Goal: Task Accomplishment & Management: Manage account settings

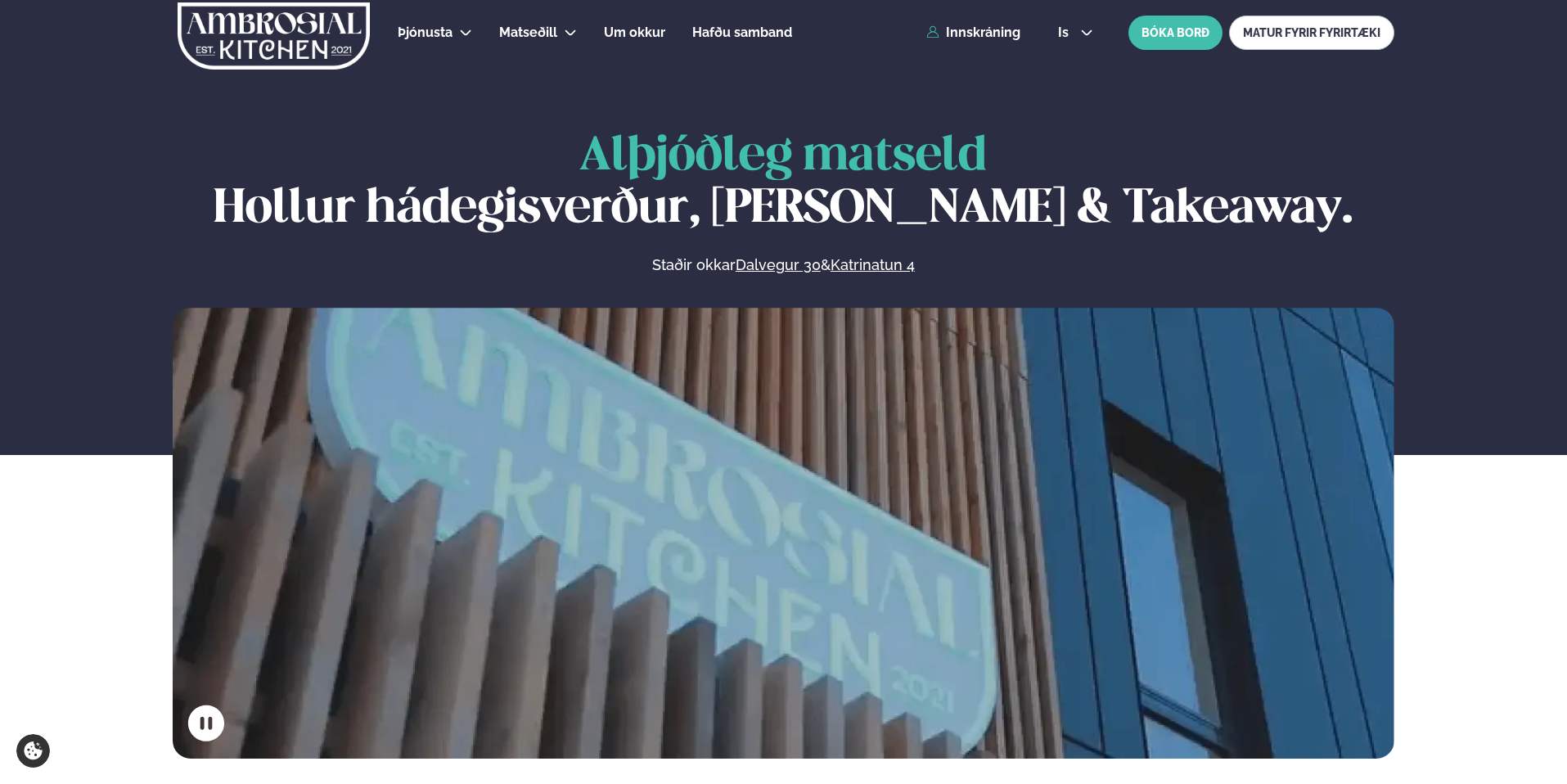
click at [984, 43] on div "Þjónusta Hádegismatur fyrir fyrirtæki Fyrirtækja veitingar Einkapartý Matseðill…" at bounding box center [784, 33] width 1320 height 65
click at [977, 35] on link "Innskráning" at bounding box center [973, 33] width 95 height 15
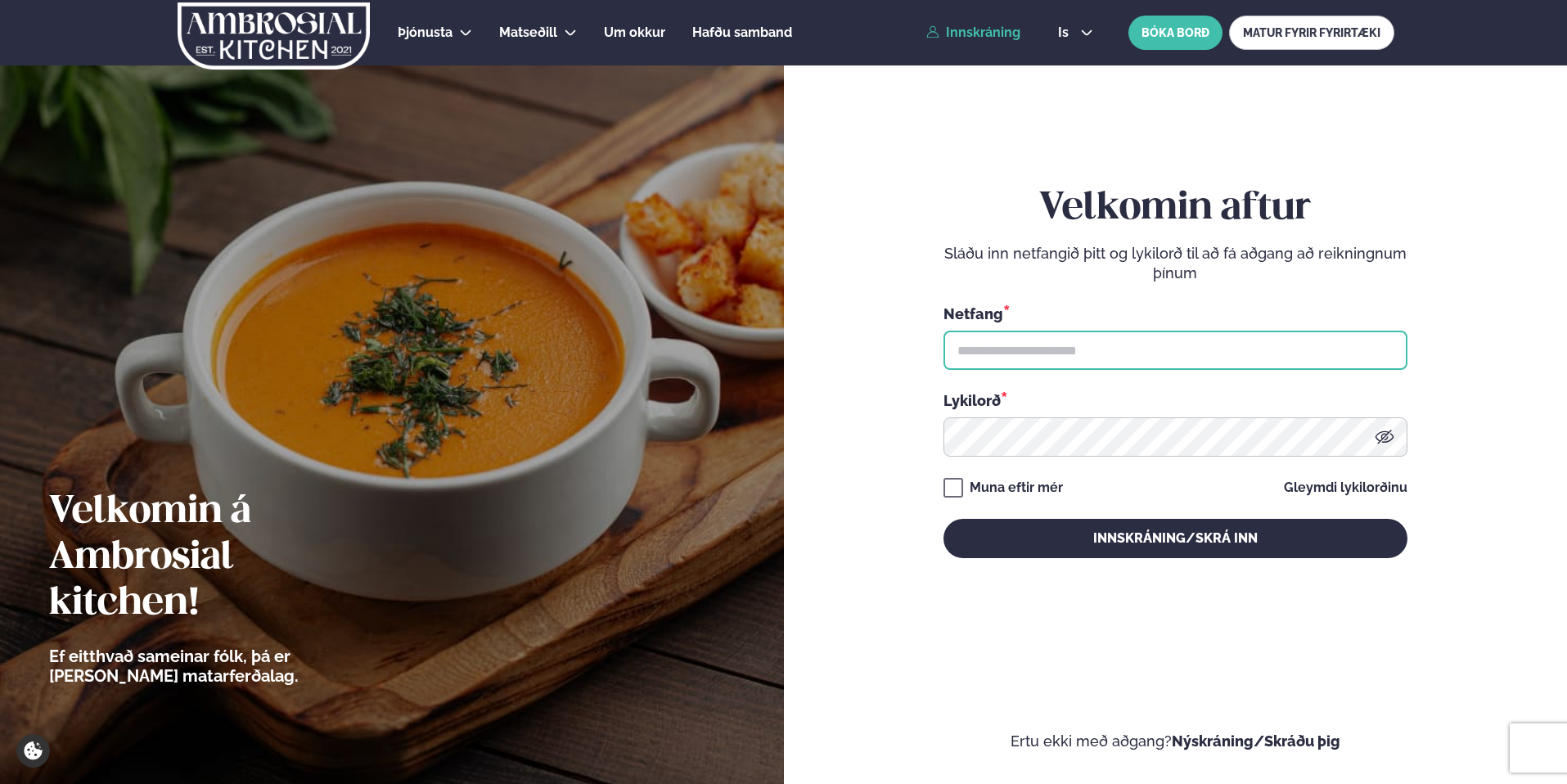
type input "**********"
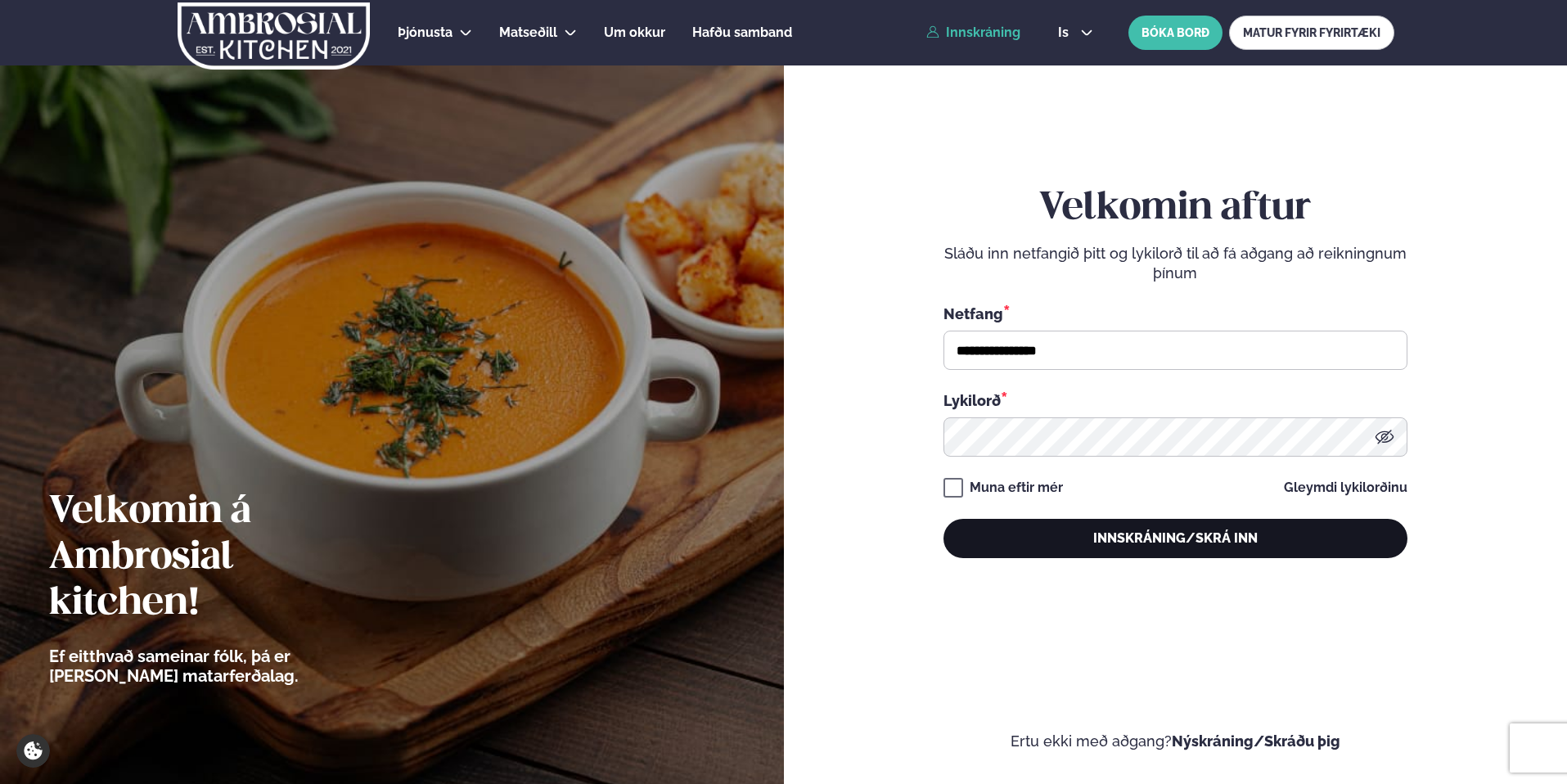
click at [1191, 530] on button "Innskráning/Skrá inn" at bounding box center [1175, 538] width 464 height 39
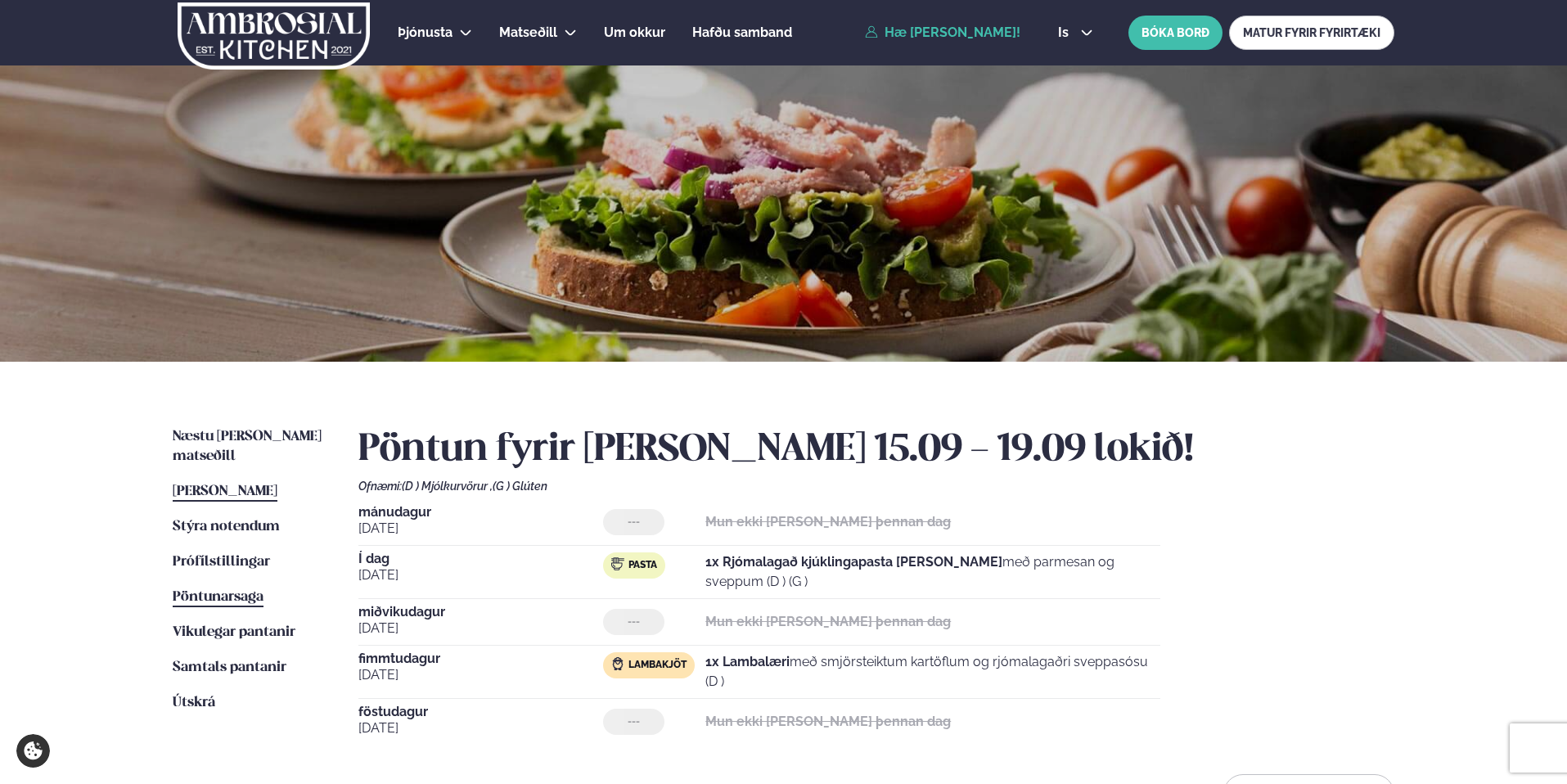
click at [239, 590] on span "Pöntunarsaga" at bounding box center [218, 596] width 91 height 14
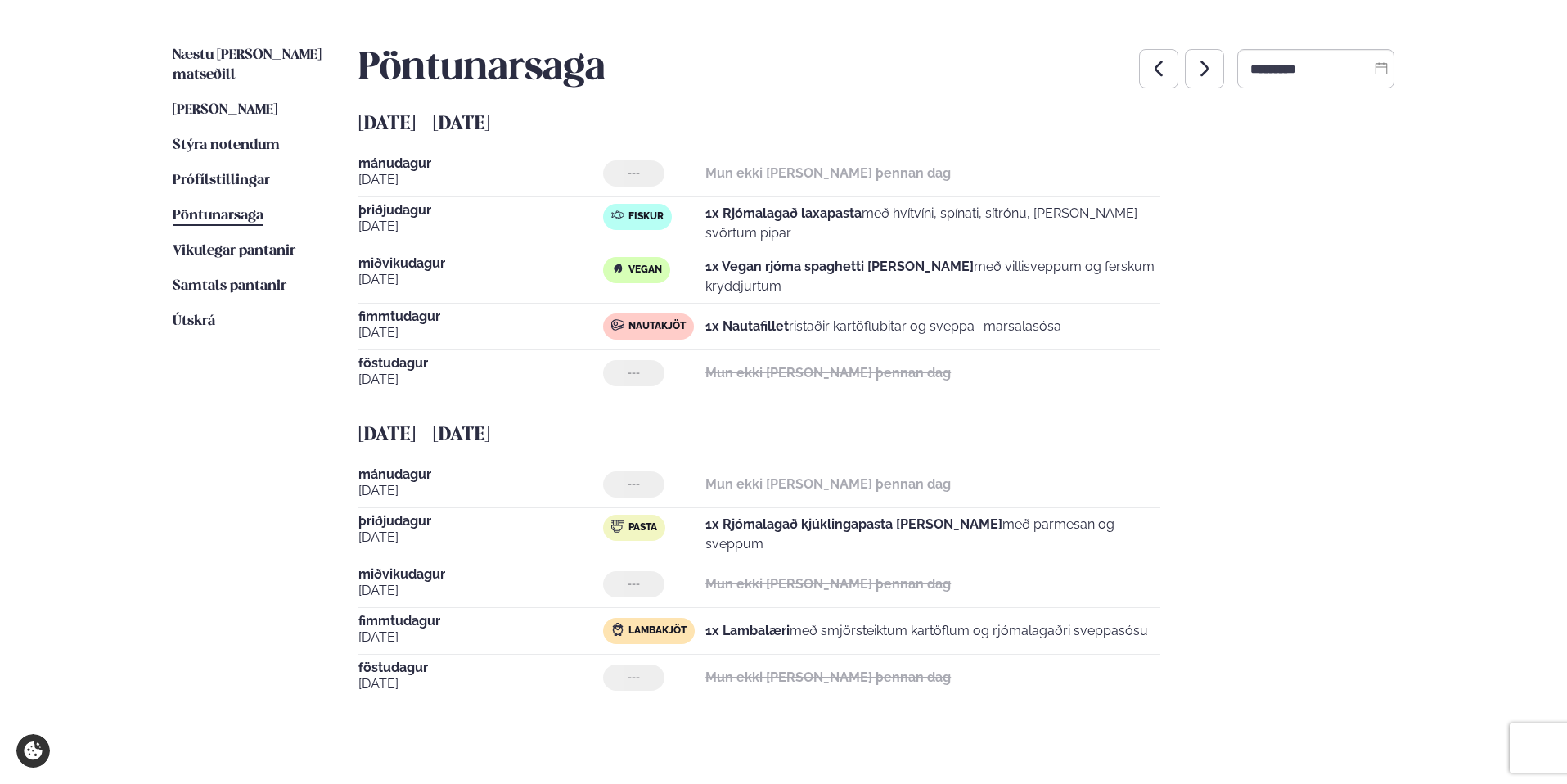
scroll to position [496, 0]
